Goal: Task Accomplishment & Management: Manage account settings

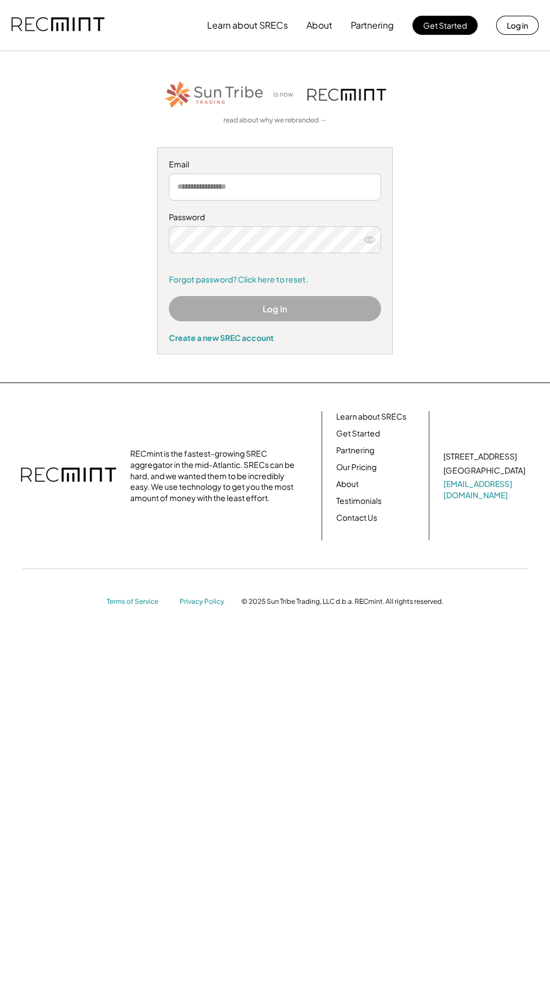
click at [368, 336] on div "Create a new SREC account" at bounding box center [275, 338] width 212 height 10
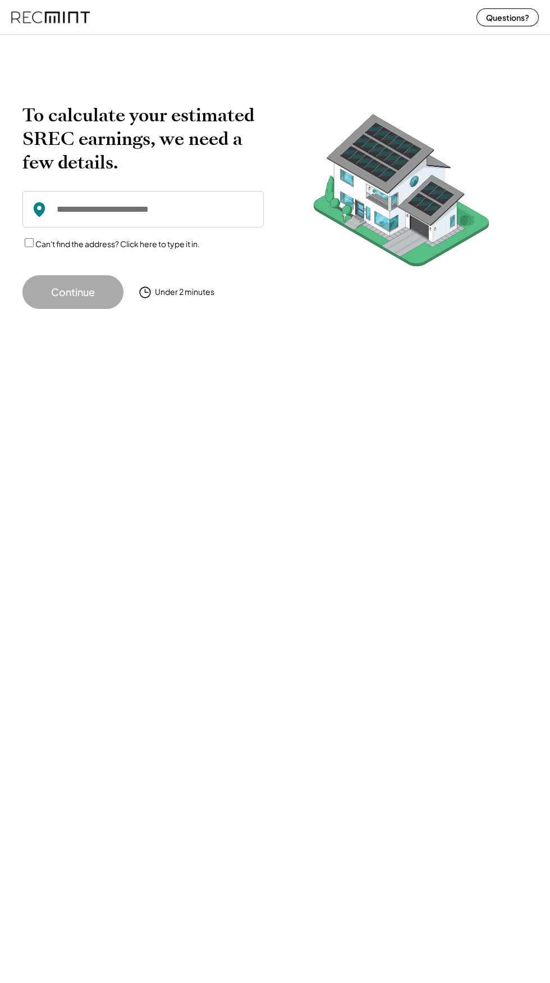
click at [89, 35] on div at bounding box center [275, 34] width 550 height 1
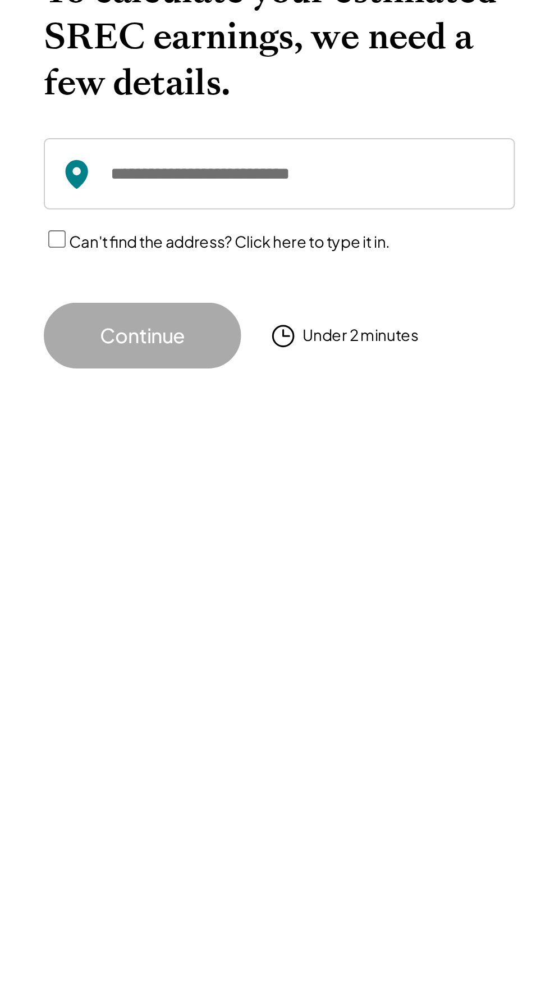
click at [208, 213] on input "input" at bounding box center [143, 209] width 242 height 37
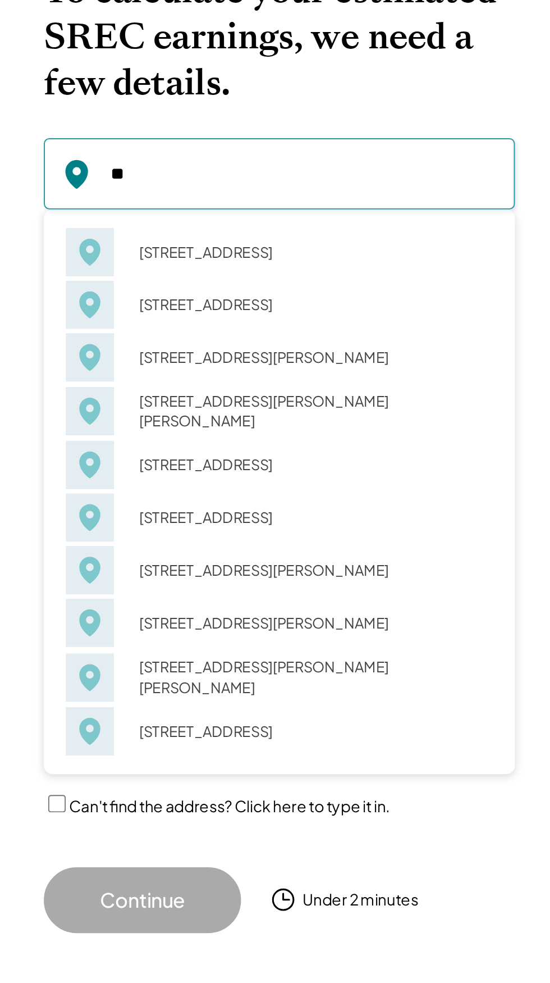
type input "***"
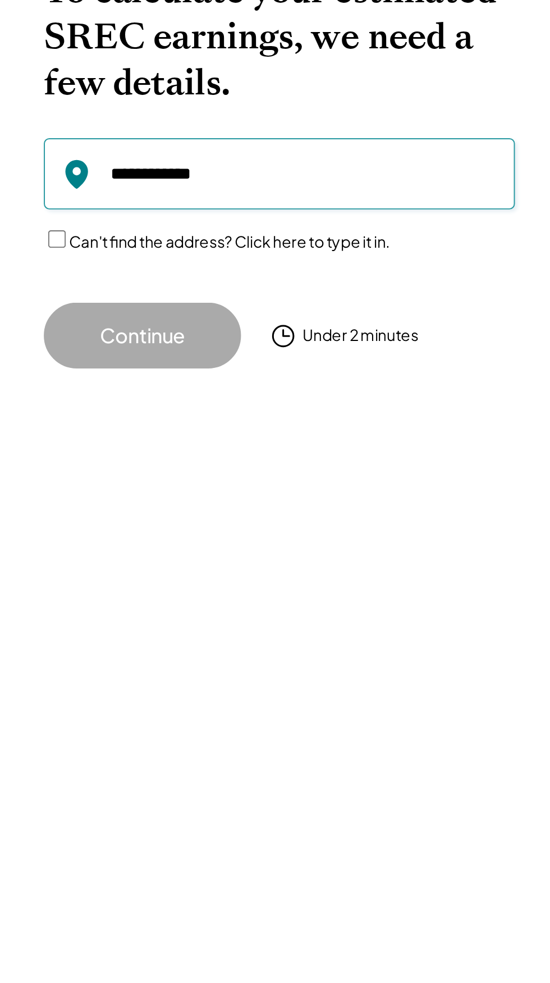
type input "**********"
click at [107, 301] on button "Continue" at bounding box center [72, 292] width 101 height 34
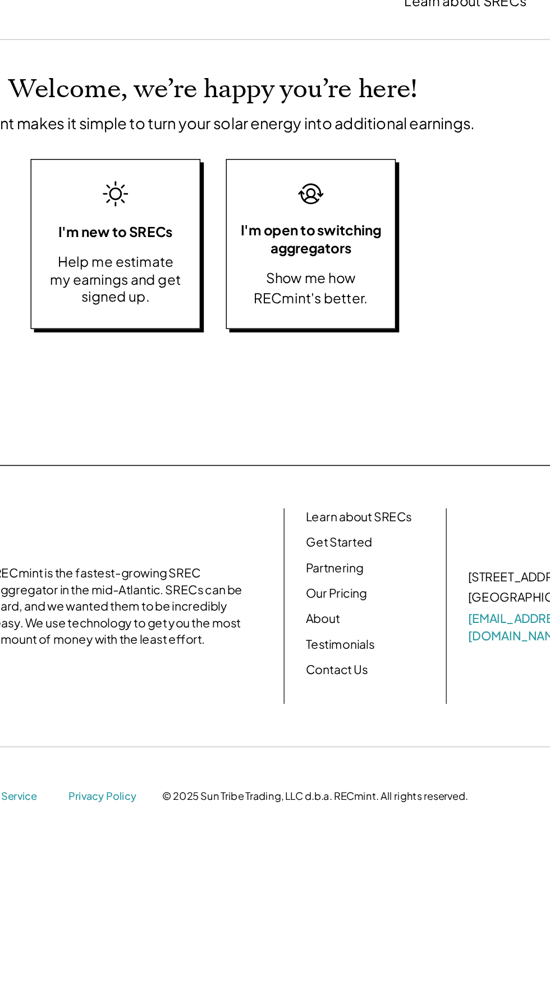
click at [356, 433] on link "About" at bounding box center [347, 433] width 22 height 11
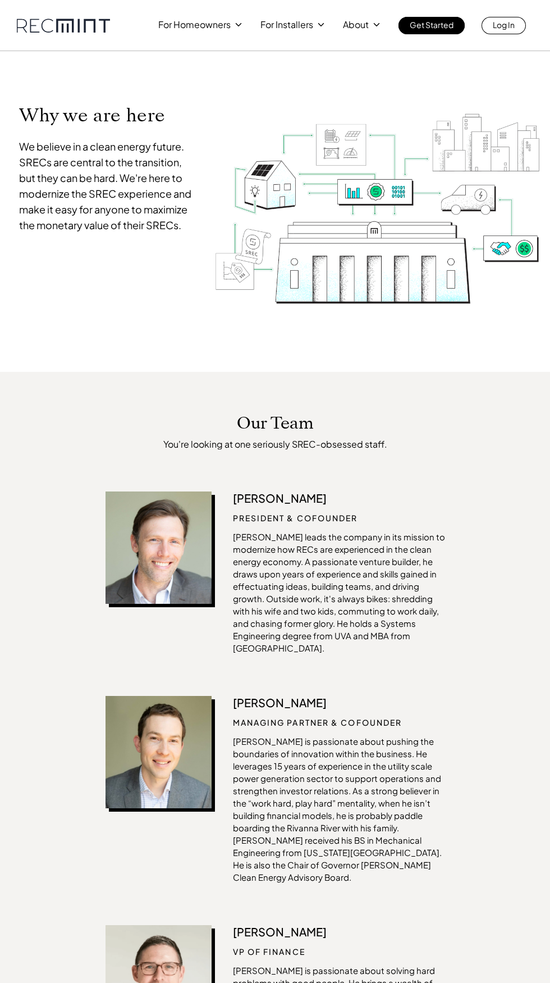
scroll to position [16, 0]
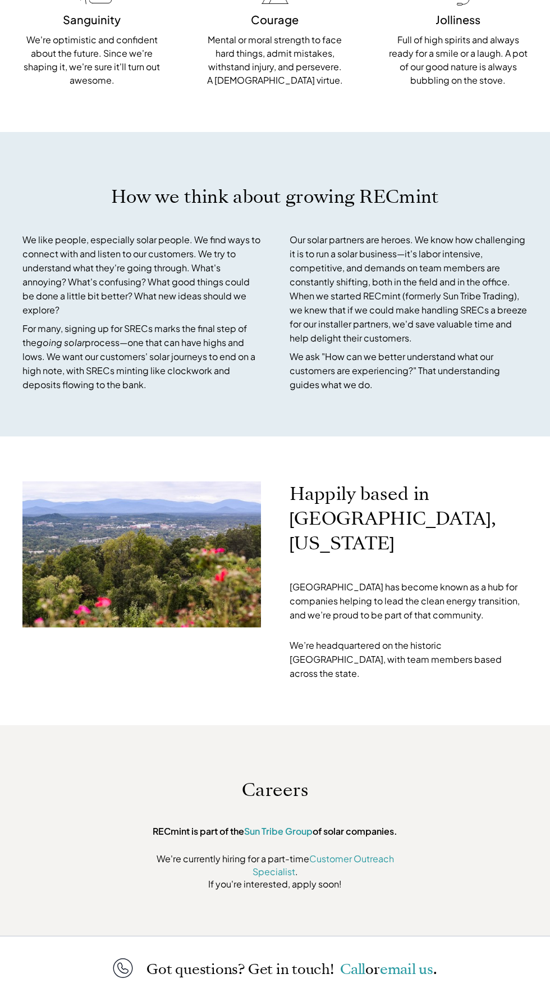
scroll to position [2914, 0]
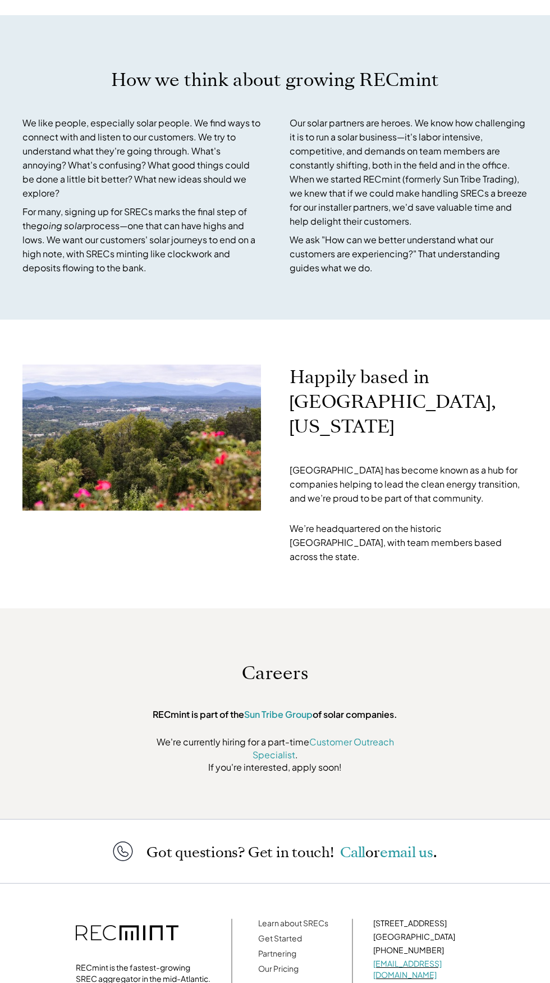
click at [160, 962] on p "RECmint is the fastest-growing SREC aggregator in the mid-Atlantic. SRECs can b…" at bounding box center [143, 1001] width 135 height 79
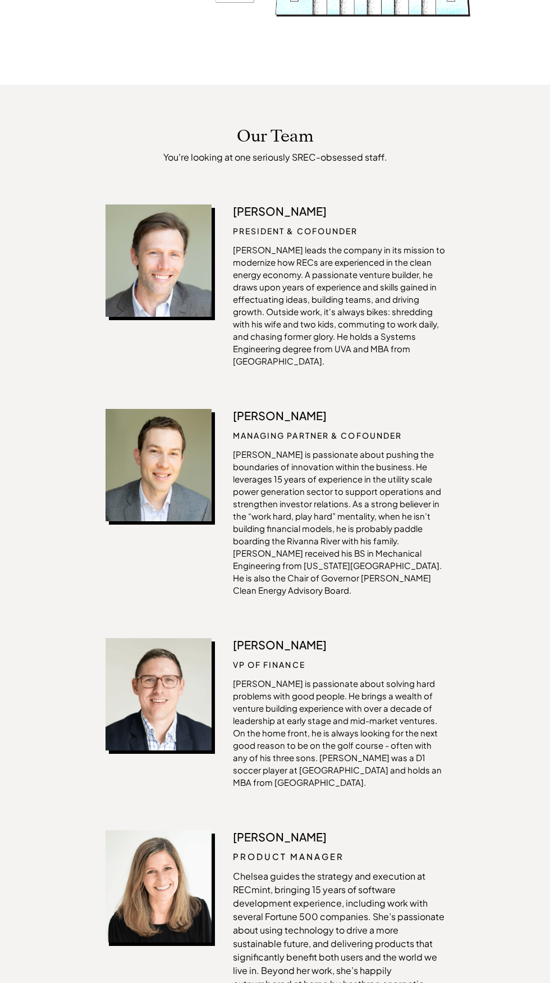
scroll to position [0, 0]
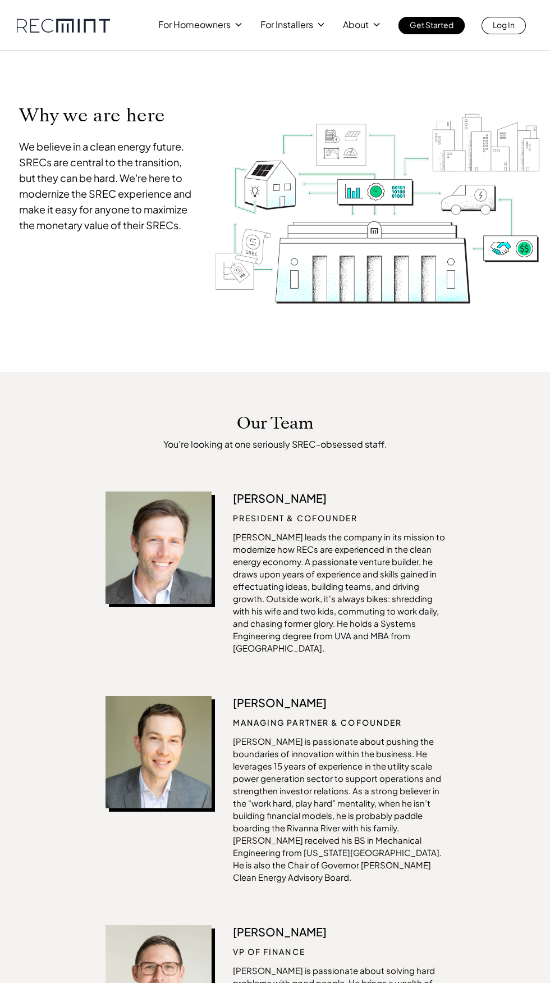
click at [522, 25] on link "Log In" at bounding box center [504, 25] width 44 height 17
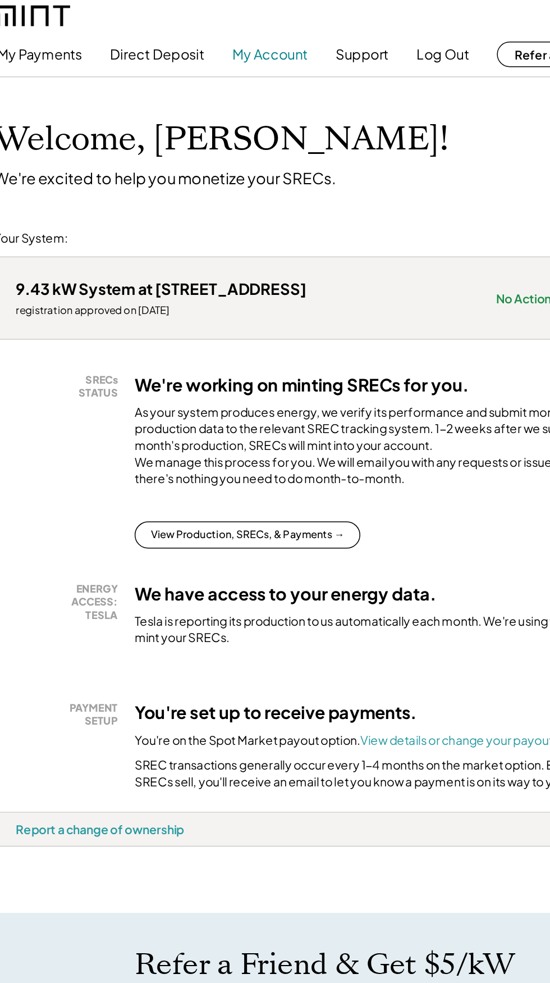
click at [247, 34] on button "My Account" at bounding box center [239, 36] width 50 height 22
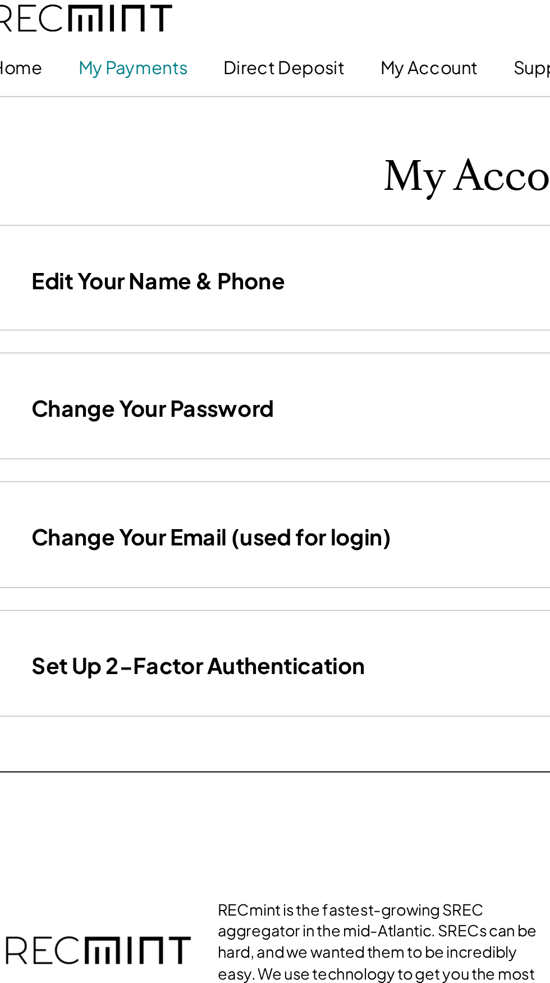
click at [97, 37] on button "My Payments" at bounding box center [86, 36] width 56 height 22
